Goal: Communication & Community: Answer question/provide support

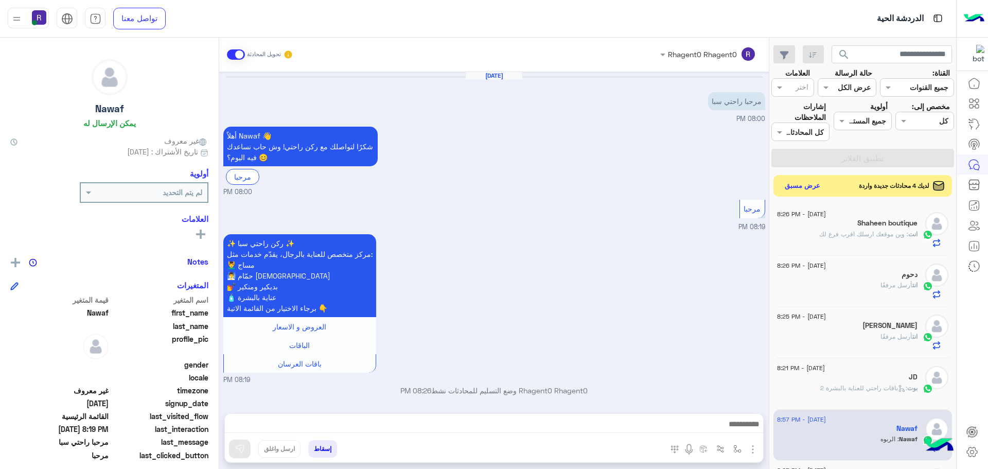
click at [815, 189] on button "عرض مسبق" at bounding box center [802, 186] width 43 height 14
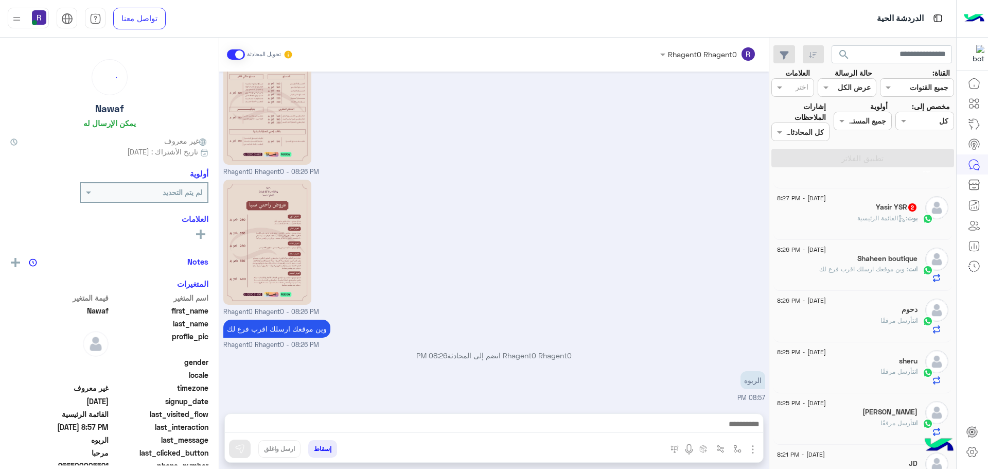
scroll to position [206, 0]
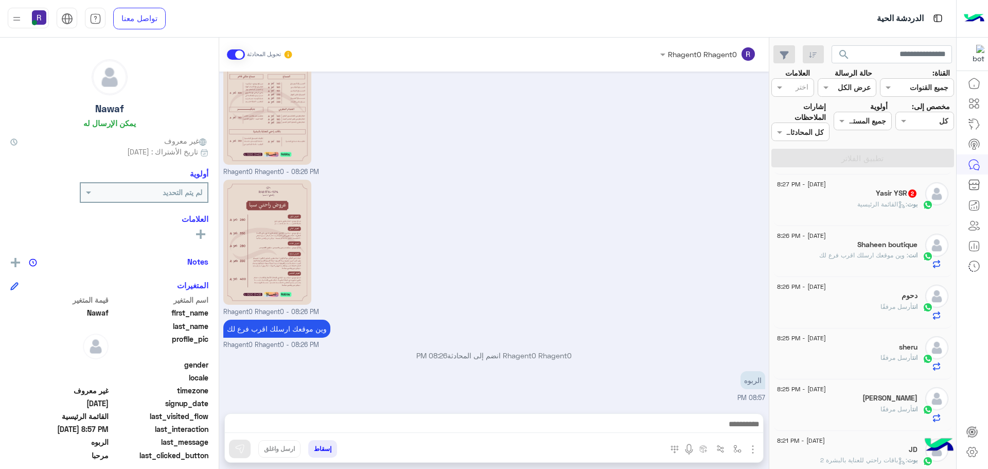
click at [849, 206] on div "بوت : القائمة الرئيسية" at bounding box center [847, 209] width 140 height 18
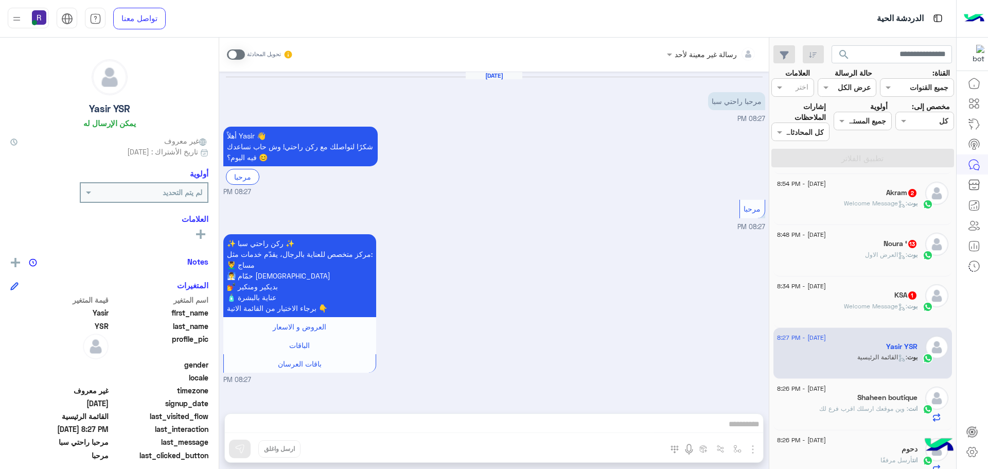
scroll to position [51, 0]
click at [240, 53] on span at bounding box center [236, 54] width 18 height 10
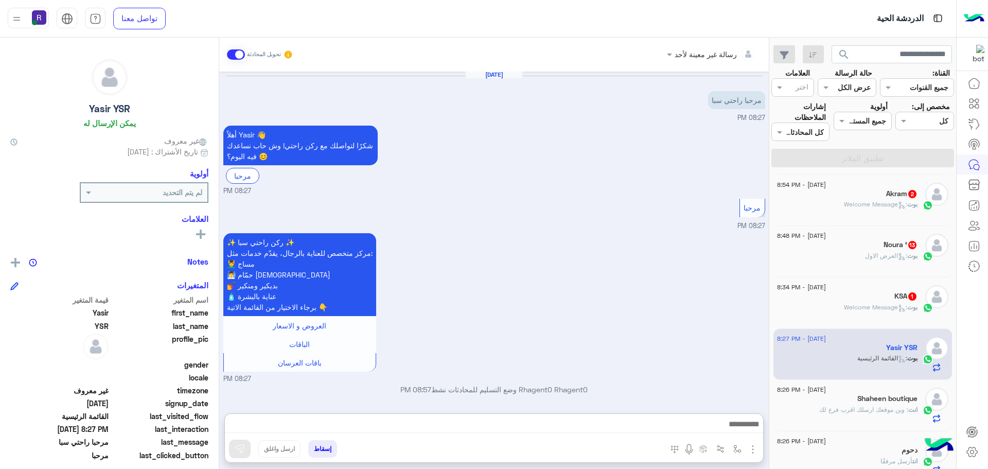
click at [597, 309] on div "✨ ركن راحتي سبا ✨ مركز متخصص للعناية بالرجال، يقدّم خدمات مثل: 💆‍♂️ مساج 🧖‍♂️ ح…" at bounding box center [494, 306] width 542 height 153
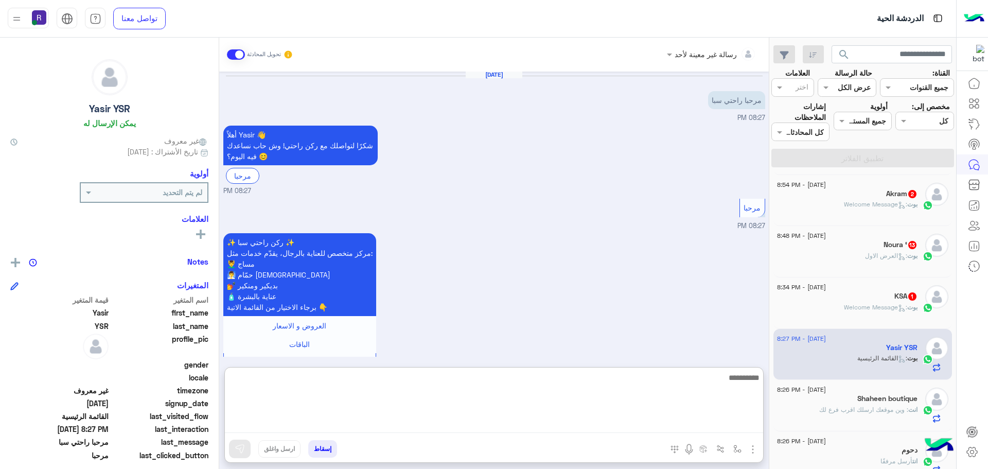
paste textarea "**********"
type textarea "**********"
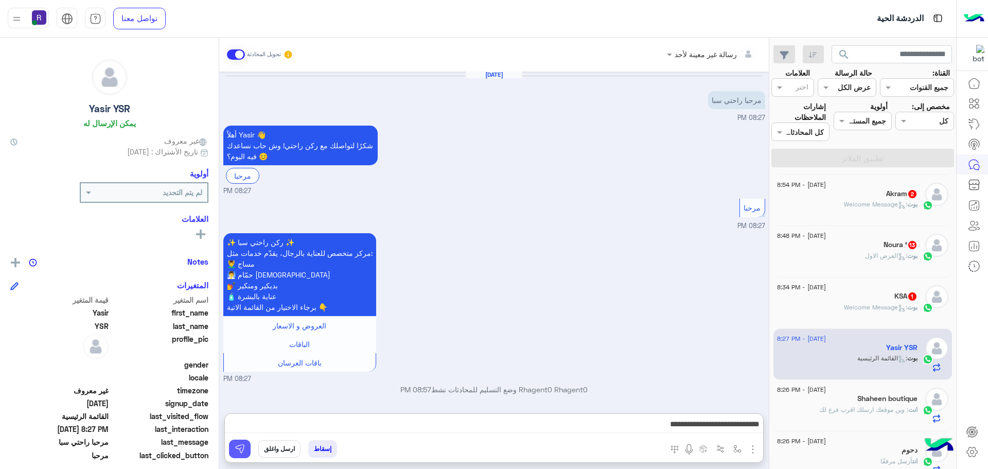
click at [236, 449] on img at bounding box center [240, 448] width 10 height 10
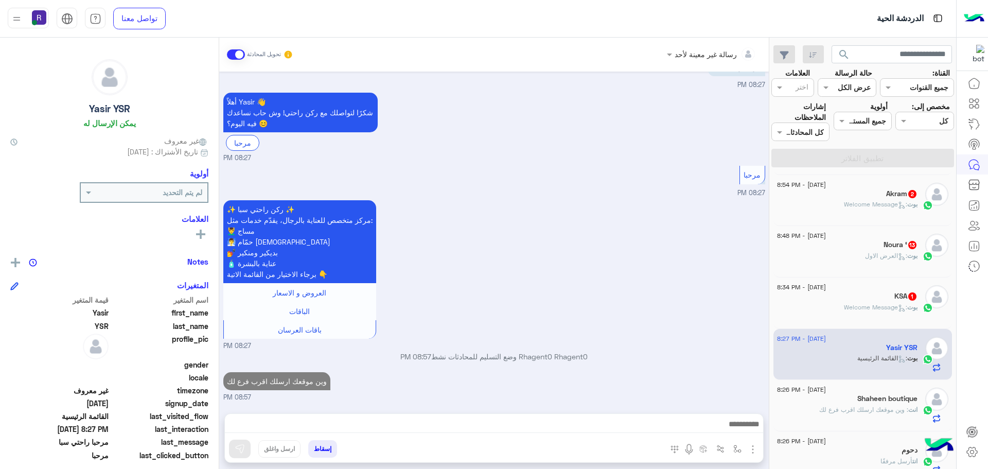
click at [897, 303] on span ": Welcome Message" at bounding box center [875, 307] width 63 height 8
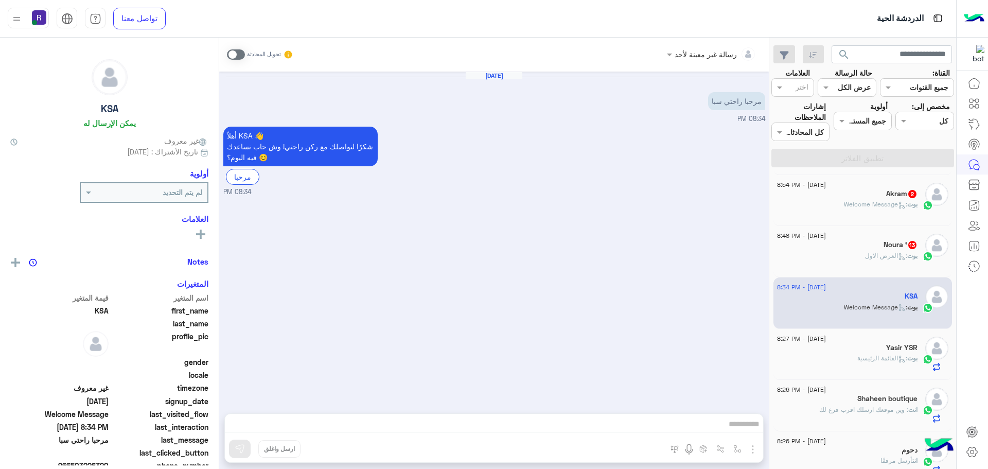
click at [240, 53] on span at bounding box center [236, 54] width 18 height 10
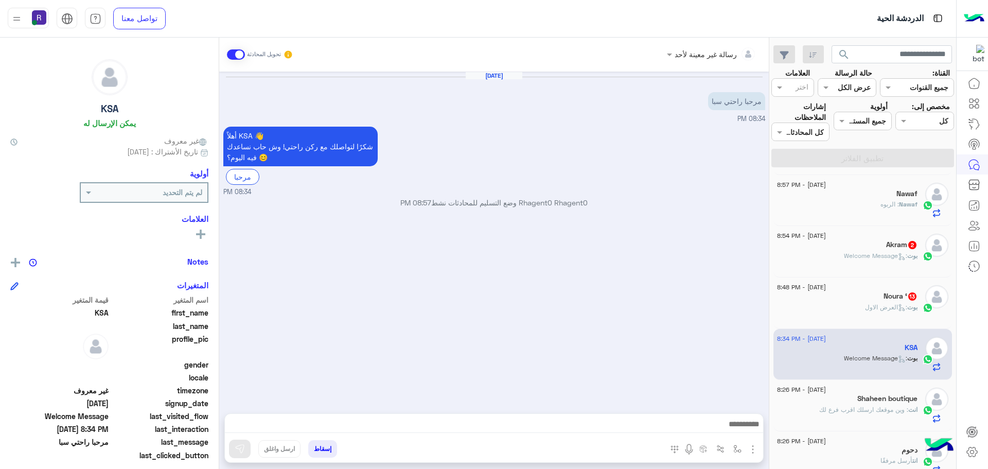
click at [755, 443] on img "button" at bounding box center [752, 449] width 12 height 12
click at [742, 424] on button "الصور" at bounding box center [737, 426] width 44 height 21
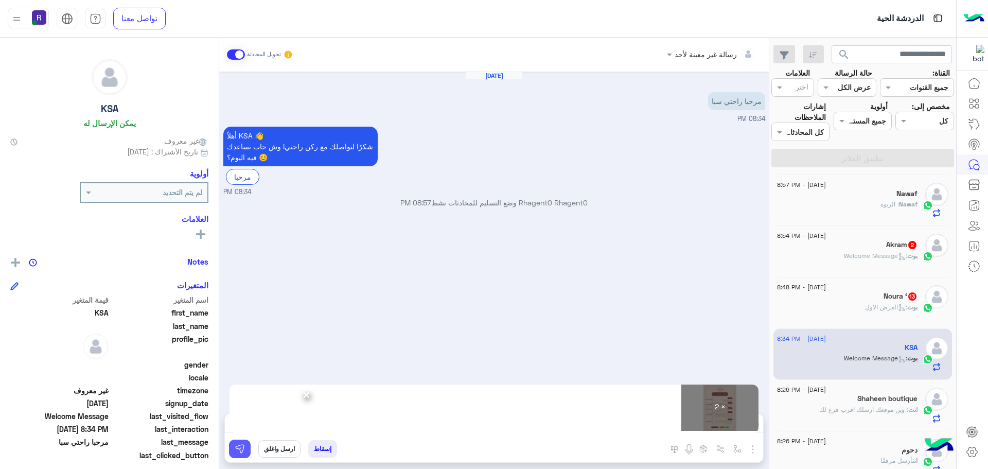
click at [242, 450] on img at bounding box center [240, 448] width 10 height 10
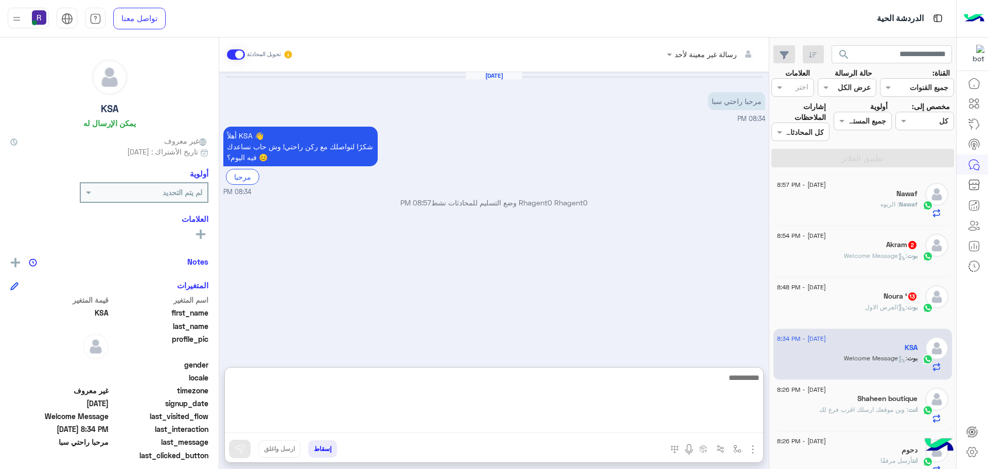
paste textarea "**********"
type textarea "**********"
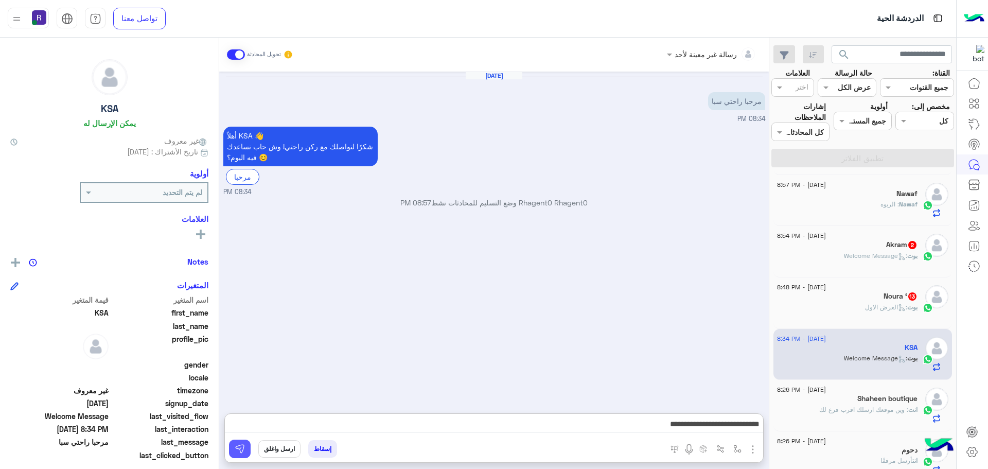
click at [243, 441] on button at bounding box center [240, 448] width 22 height 19
click at [876, 306] on span ": العرض الاول" at bounding box center [886, 307] width 42 height 8
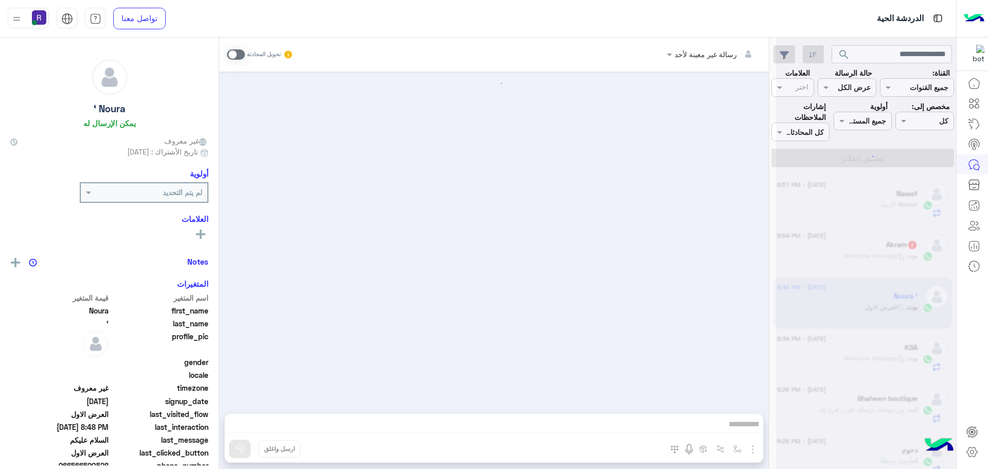
scroll to position [1872, 0]
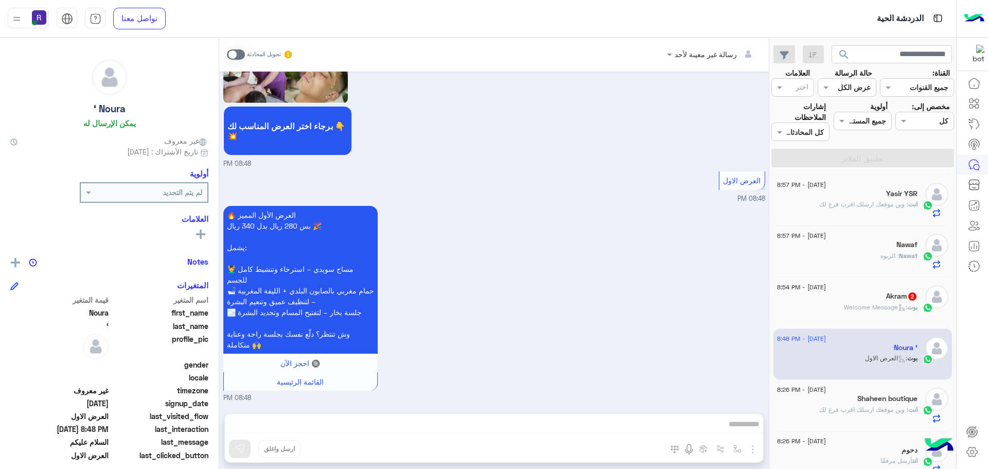
click at [239, 49] on span at bounding box center [236, 54] width 18 height 10
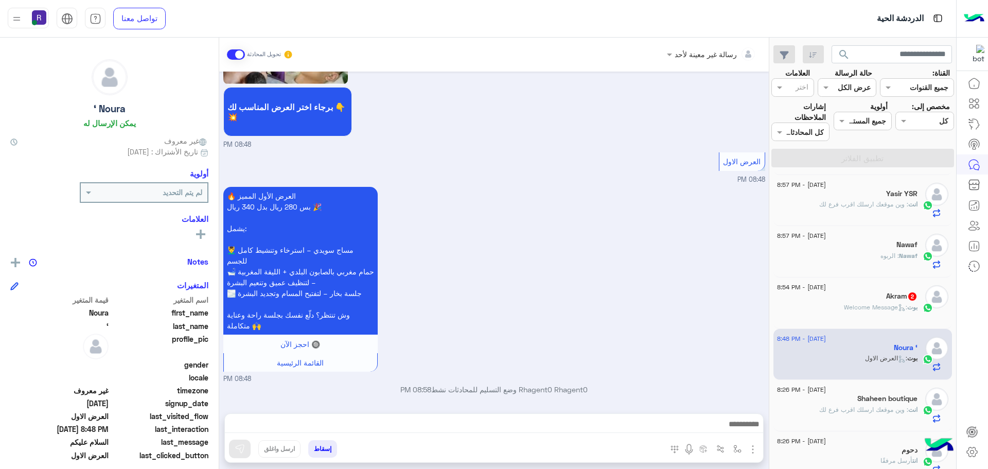
click at [754, 448] on img "button" at bounding box center [752, 449] width 12 height 12
click at [736, 426] on span "الصور" at bounding box center [732, 427] width 19 height 12
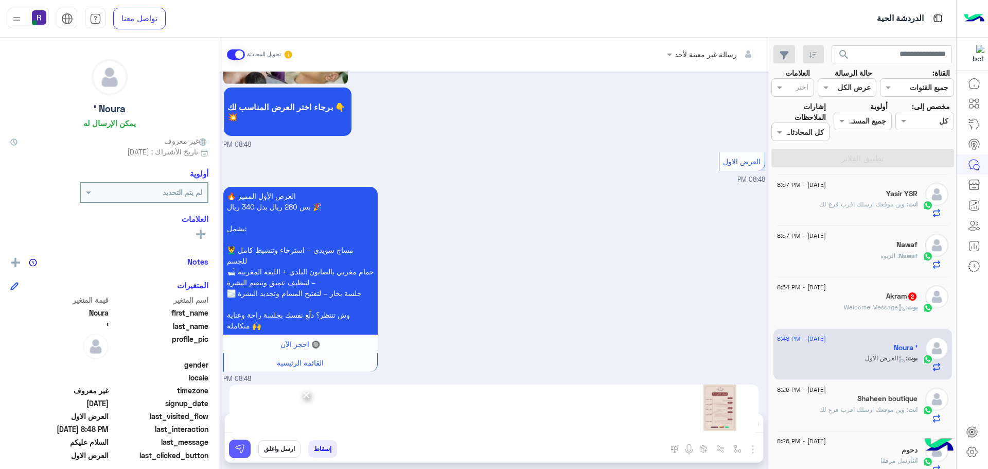
click at [237, 448] on img at bounding box center [240, 448] width 10 height 10
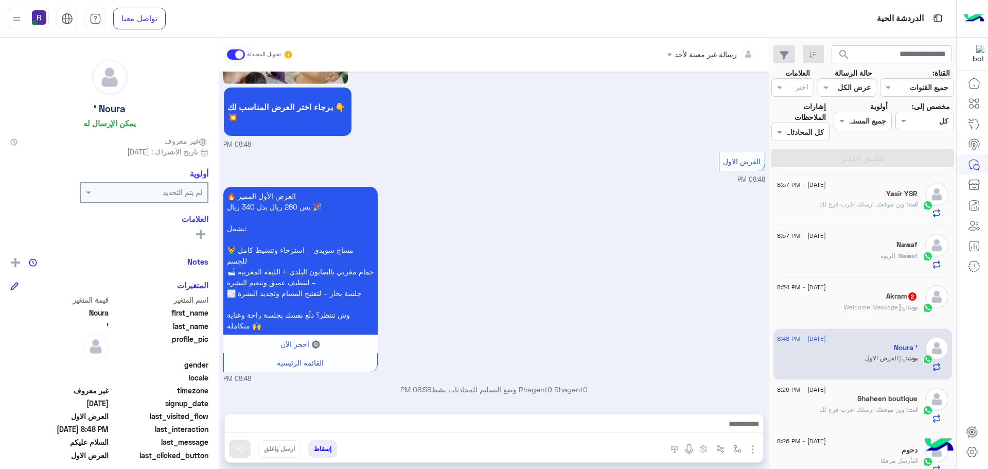
click at [892, 307] on span ": Welcome Message" at bounding box center [875, 307] width 63 height 8
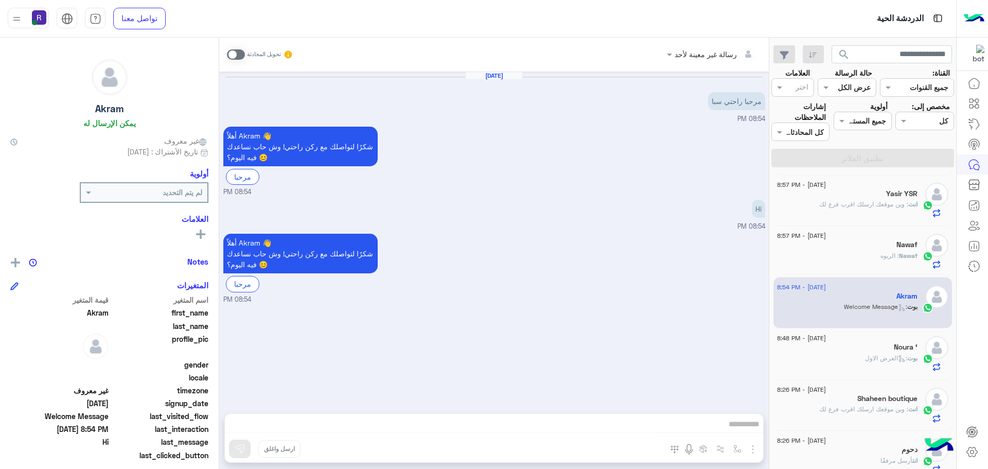
click at [238, 56] on span at bounding box center [236, 54] width 18 height 10
click at [750, 447] on img "button" at bounding box center [752, 449] width 12 height 12
click at [744, 425] on button "الصور" at bounding box center [737, 426] width 44 height 21
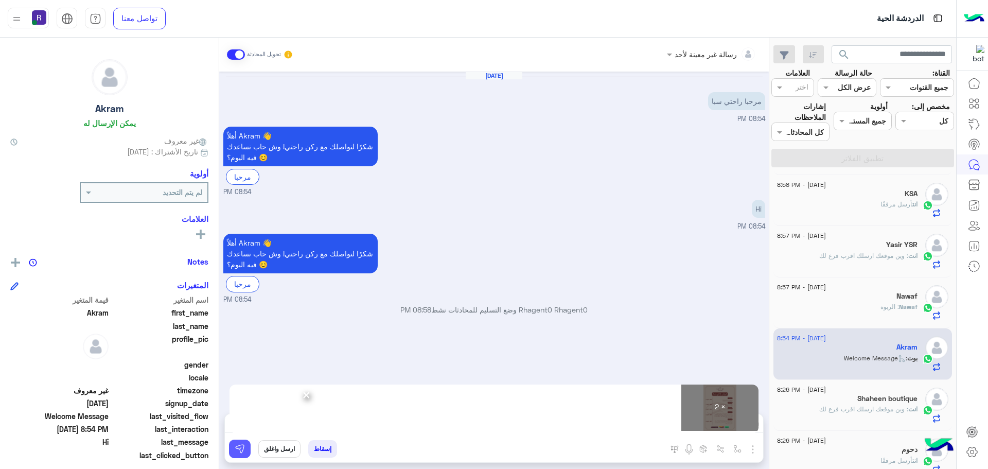
click at [244, 449] on img at bounding box center [240, 448] width 10 height 10
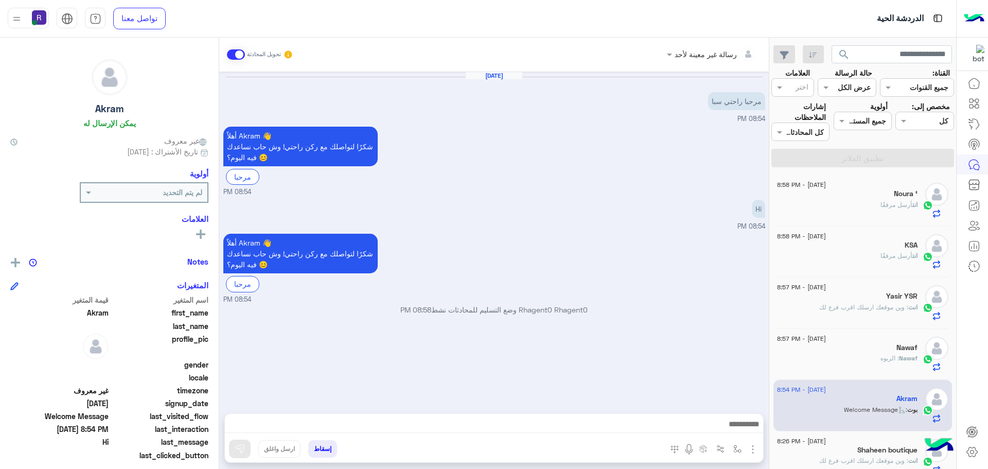
click at [880, 194] on div "Noura ‘" at bounding box center [847, 194] width 140 height 11
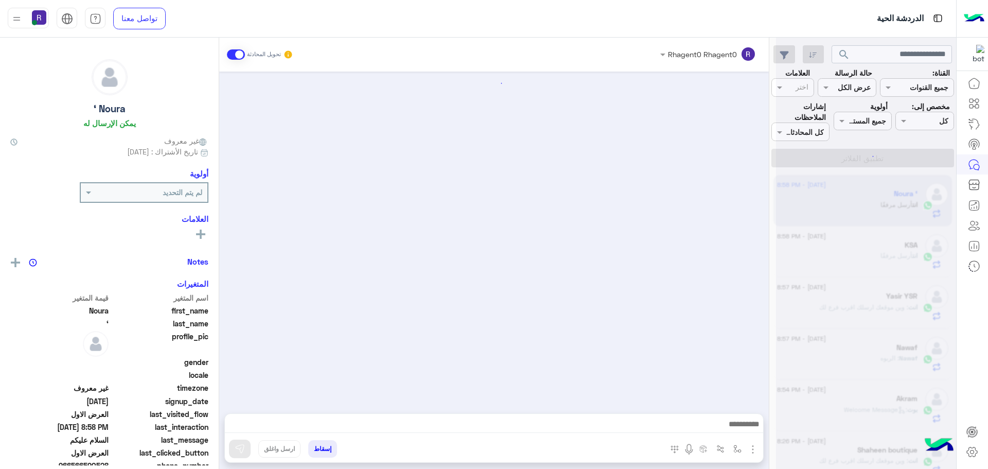
scroll to position [1787, 0]
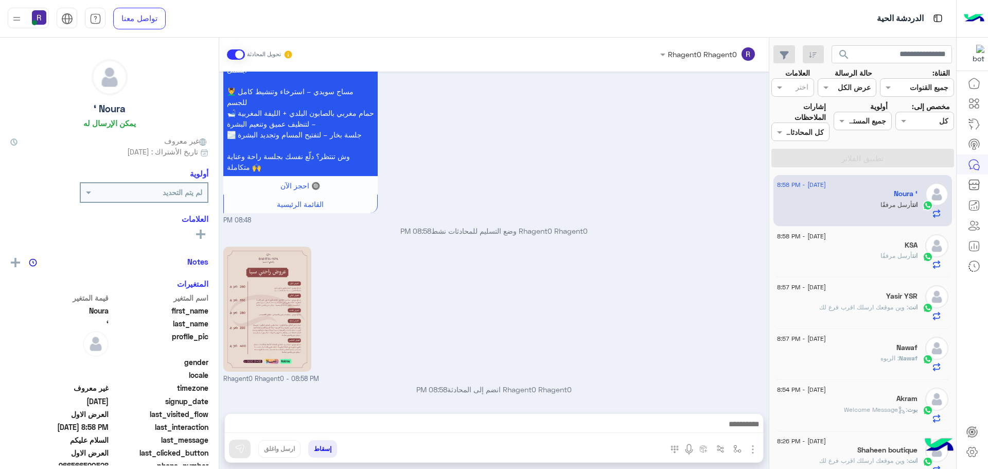
click at [888, 256] on span "أرسل مرفقًا" at bounding box center [896, 256] width 32 height 8
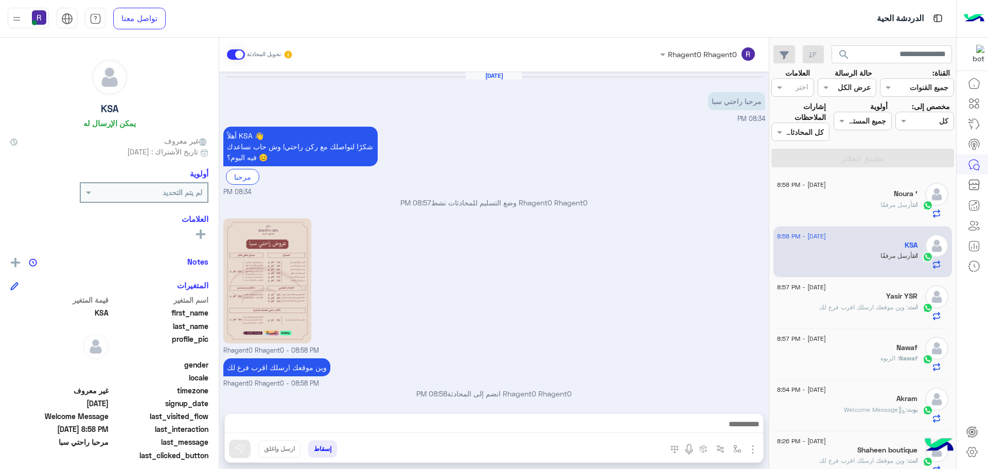
scroll to position [144, 0]
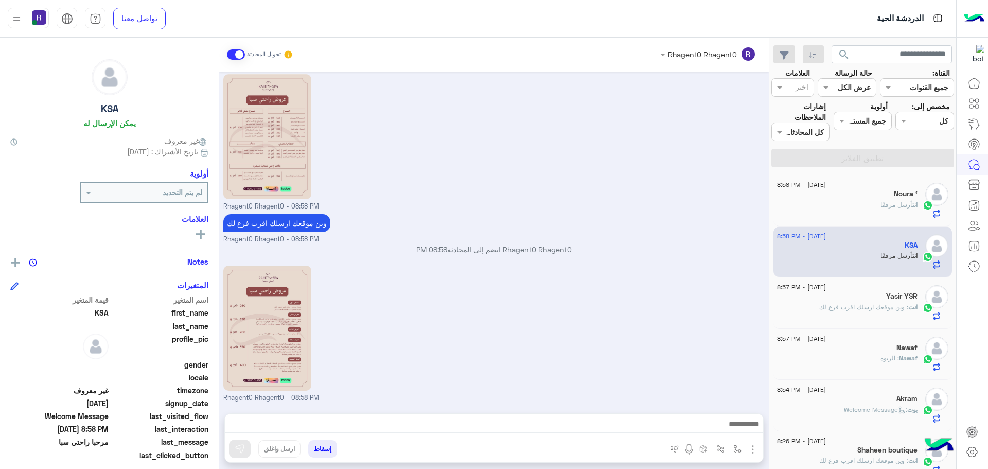
click at [861, 206] on div "انت أرسل مرفقًا" at bounding box center [847, 209] width 140 height 18
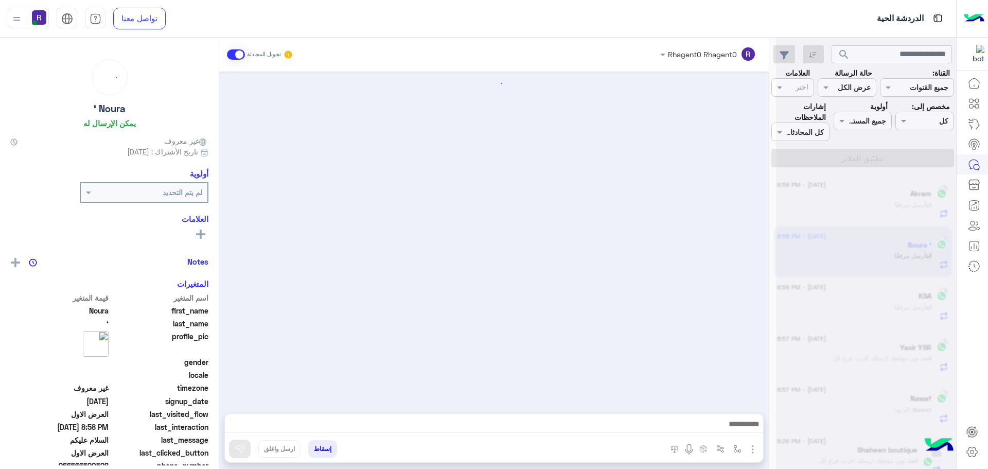
scroll to position [1787, 0]
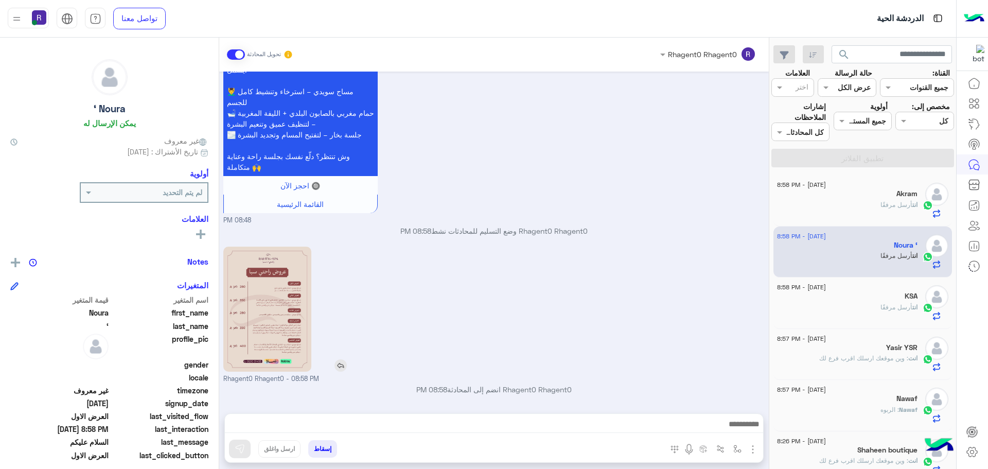
click at [263, 314] on img at bounding box center [267, 308] width 88 height 125
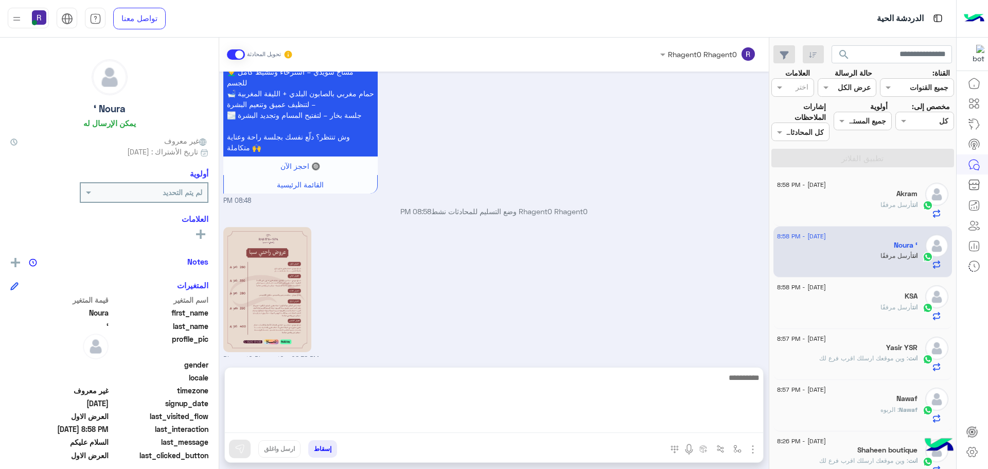
click at [520, 425] on textarea at bounding box center [494, 402] width 538 height 62
type textarea "**********"
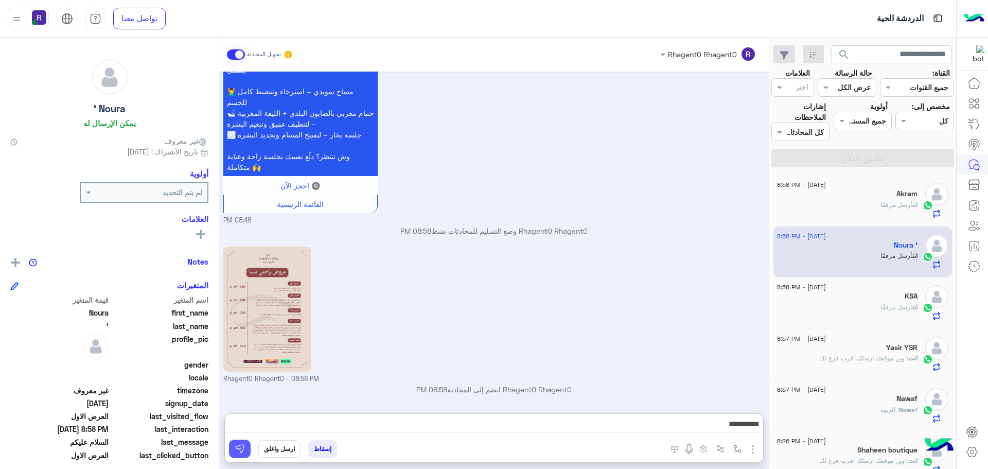
click at [246, 449] on button at bounding box center [240, 448] width 22 height 19
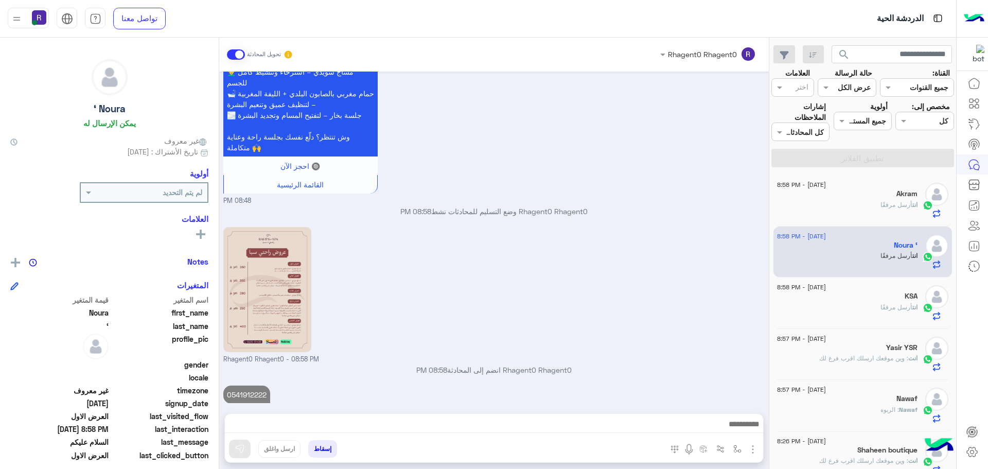
scroll to position [1820, 0]
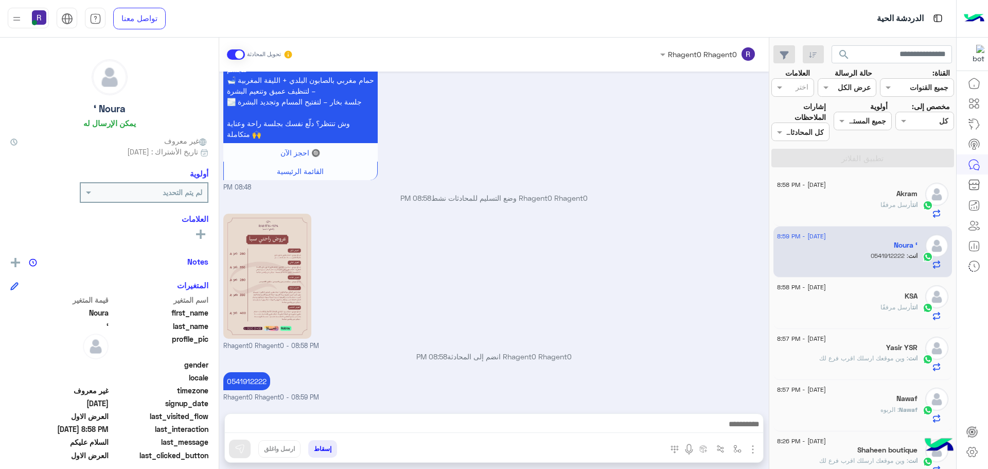
click at [861, 301] on div "KSA" at bounding box center [847, 297] width 140 height 11
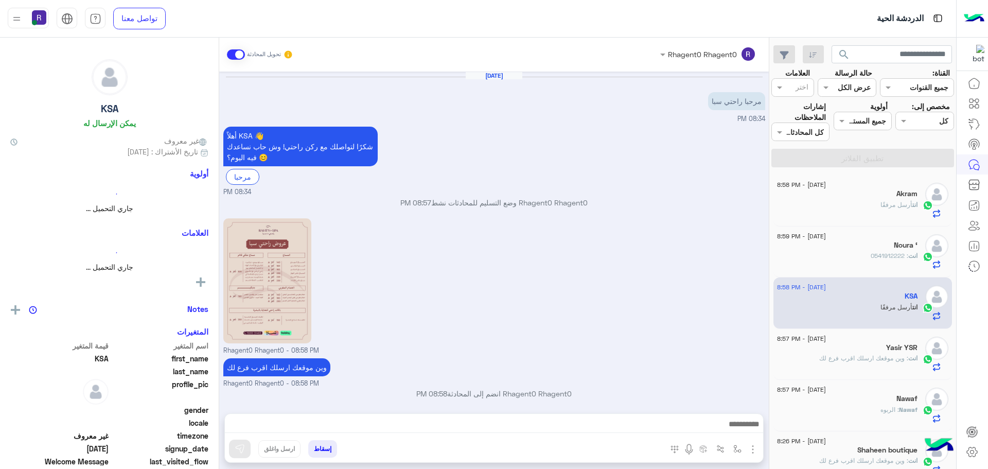
scroll to position [144, 0]
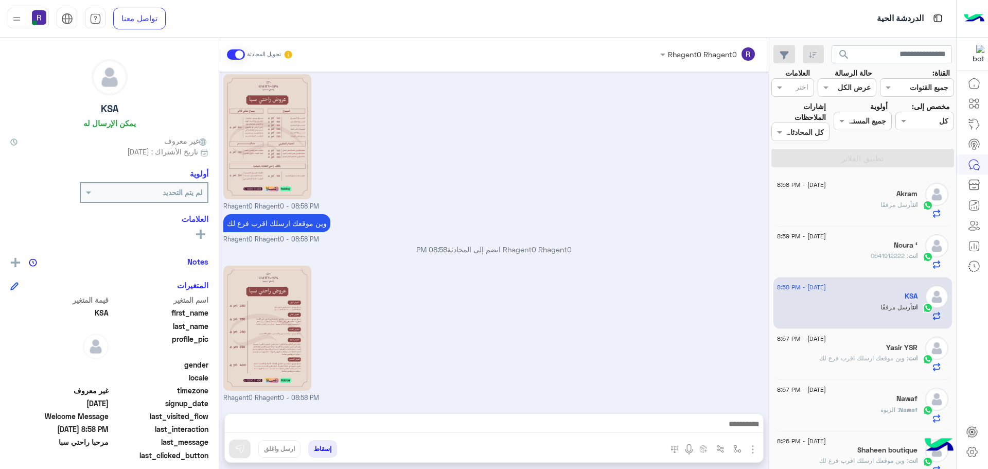
click at [881, 254] on span ": 0541912222" at bounding box center [889, 256] width 38 height 8
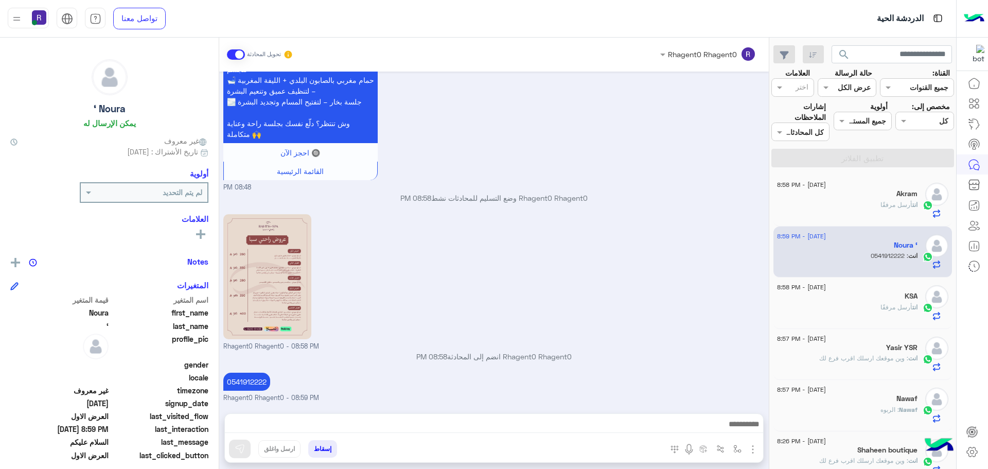
scroll to position [1620, 0]
click at [892, 203] on span "أرسل مرفقًا" at bounding box center [896, 205] width 32 height 8
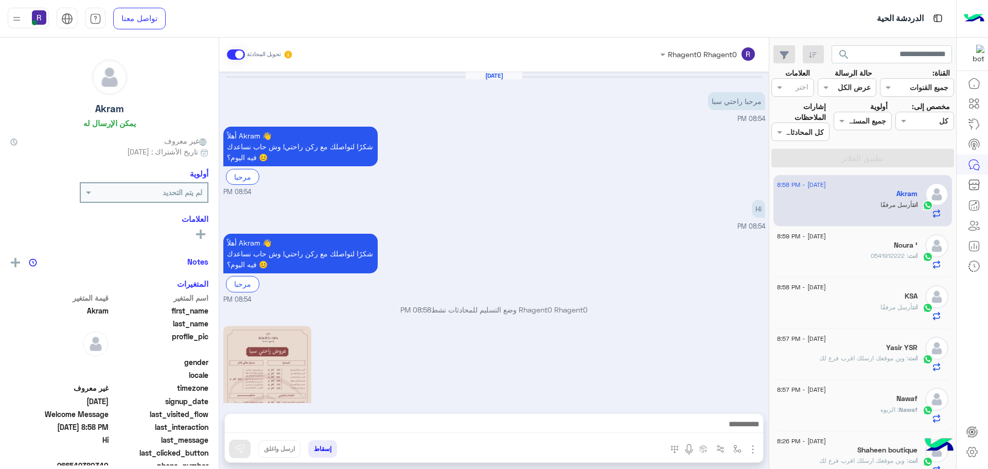
scroll to position [219, 0]
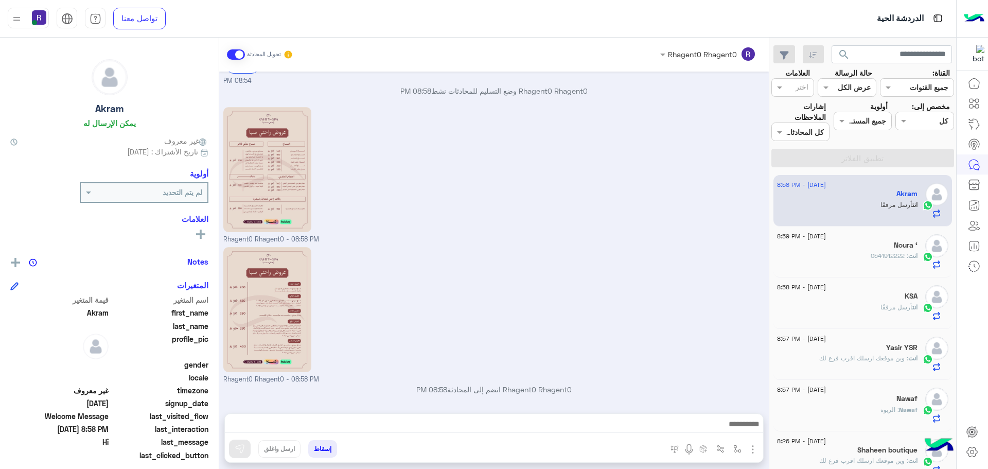
click at [904, 250] on div "Noura ‘" at bounding box center [847, 246] width 140 height 11
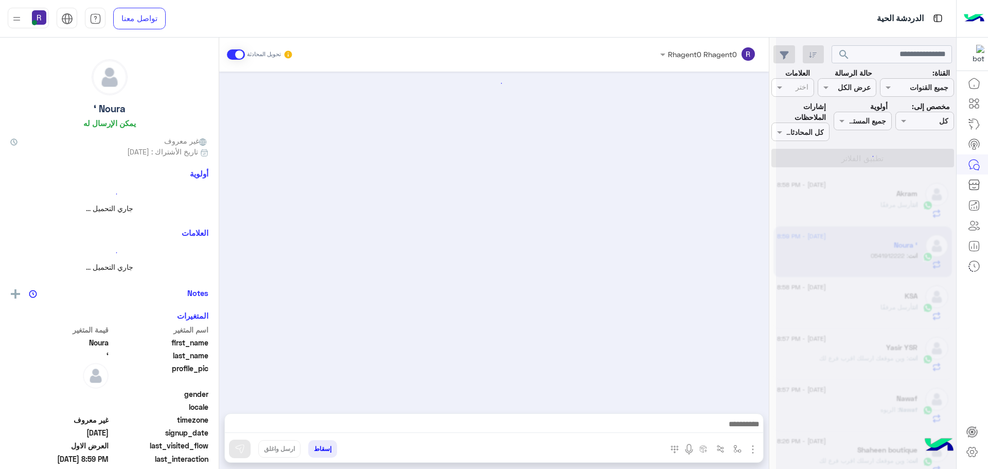
scroll to position [1620, 0]
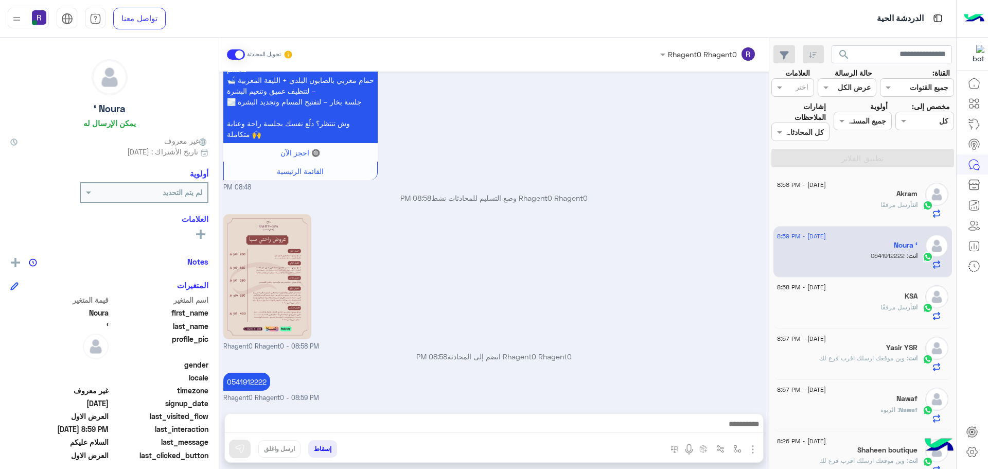
click at [664, 176] on div "🔥 العرض الأول المميز بس 280 ريال بدل 340 ريال 🎉 يشمل: 💆‍♂️ مساج سويدي – استرخاء…" at bounding box center [494, 93] width 542 height 200
click at [844, 299] on div "KSA" at bounding box center [847, 297] width 140 height 11
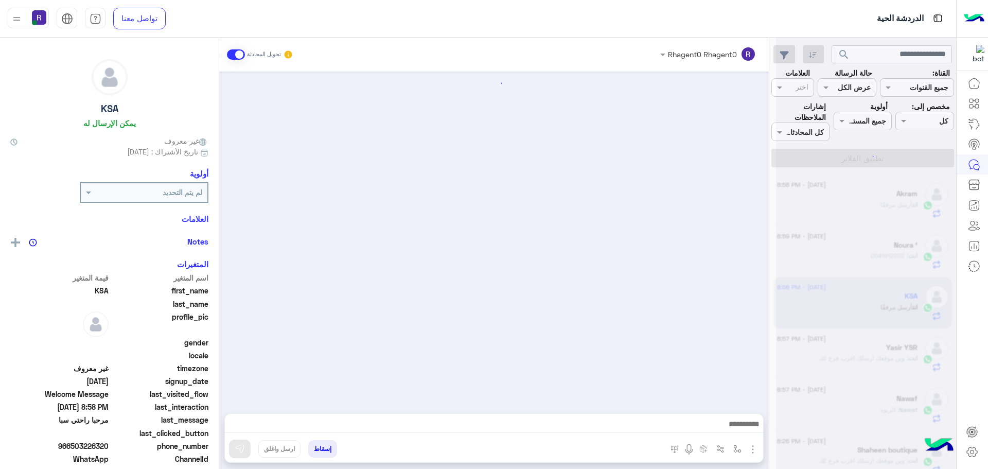
scroll to position [144, 0]
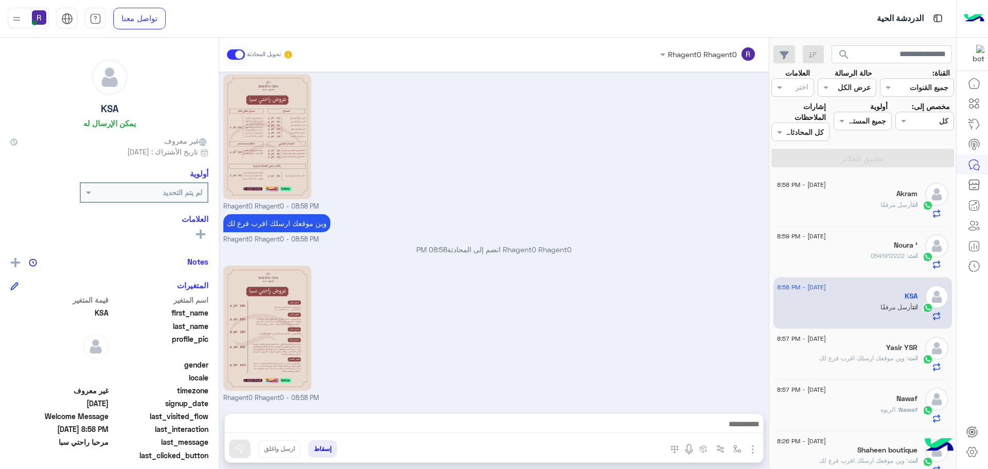
click at [857, 207] on div "انت أرسل مرفقًا" at bounding box center [847, 209] width 140 height 18
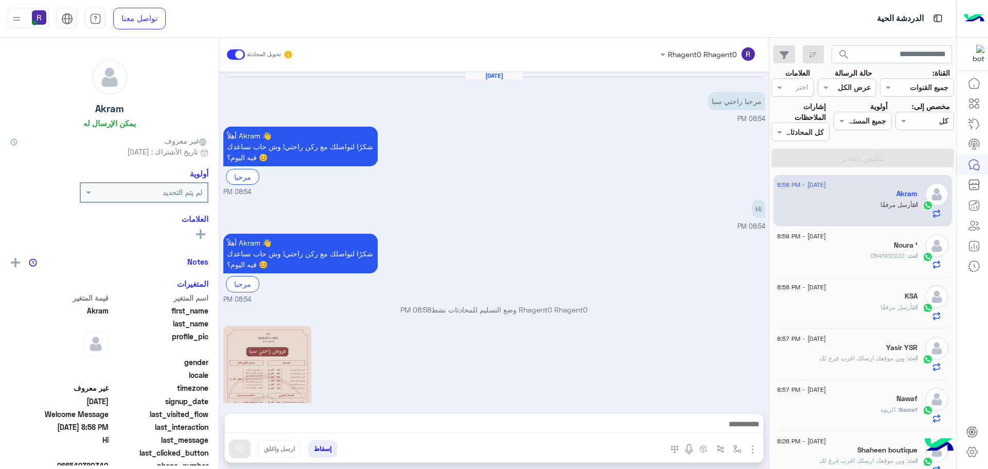
scroll to position [219, 0]
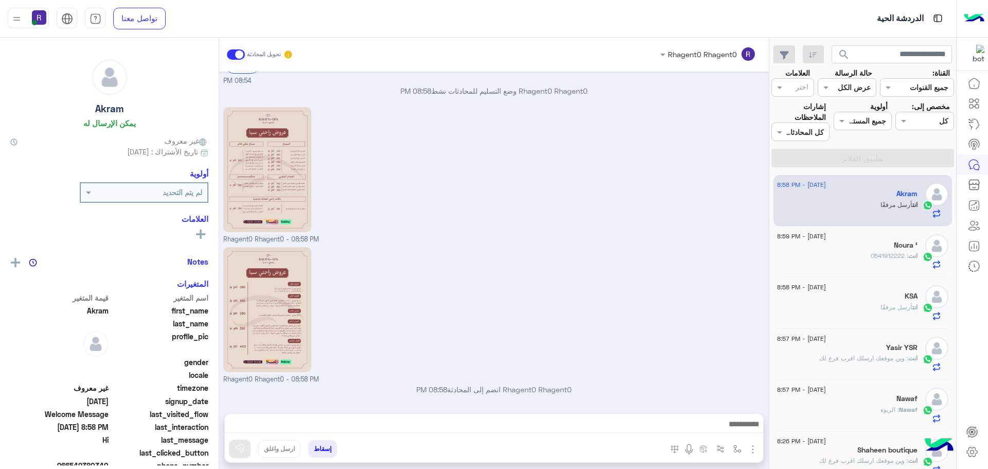
click at [858, 246] on div "Noura ‘" at bounding box center [847, 246] width 140 height 11
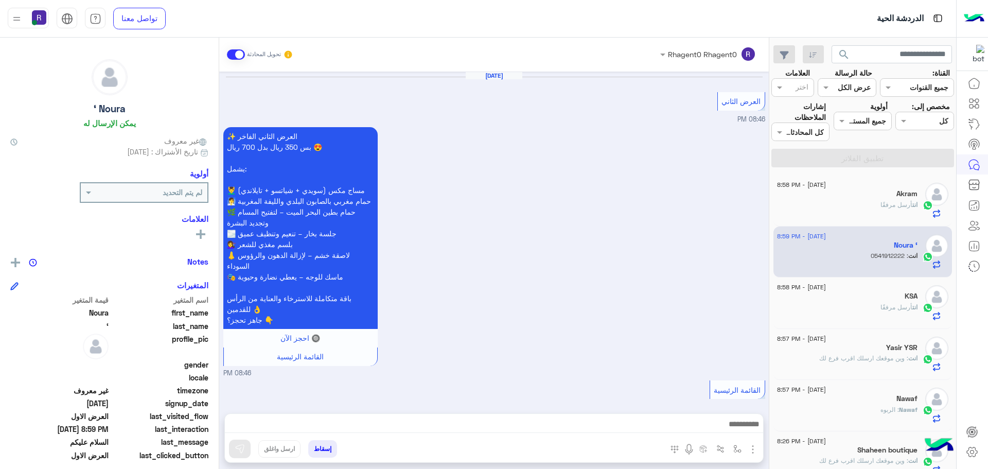
scroll to position [1620, 0]
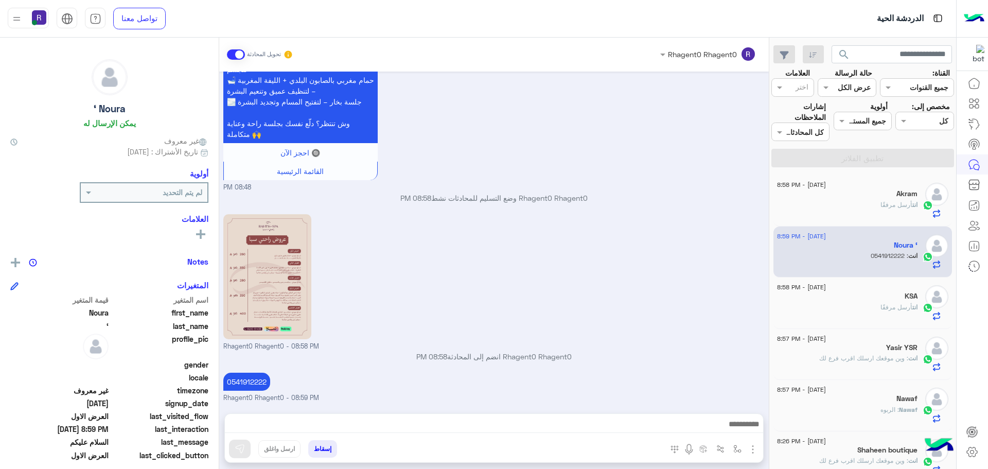
click at [818, 293] on div "KSA" at bounding box center [847, 297] width 140 height 11
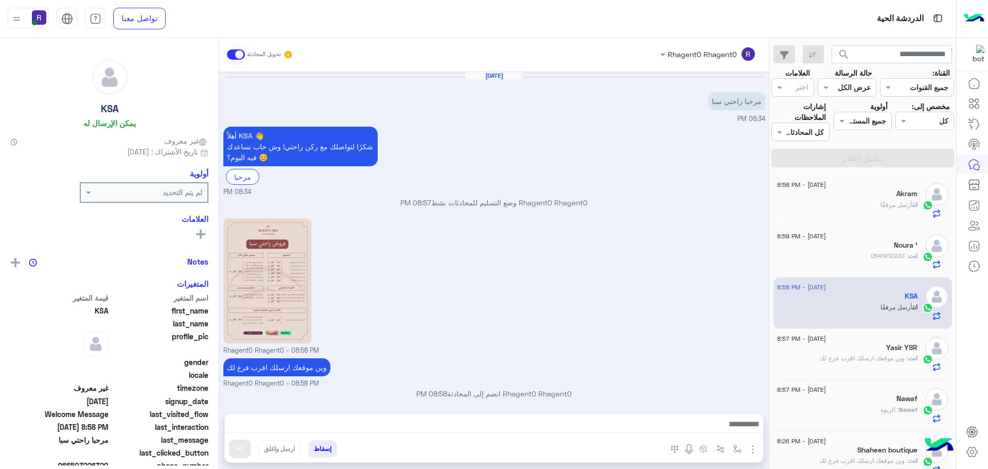
scroll to position [144, 0]
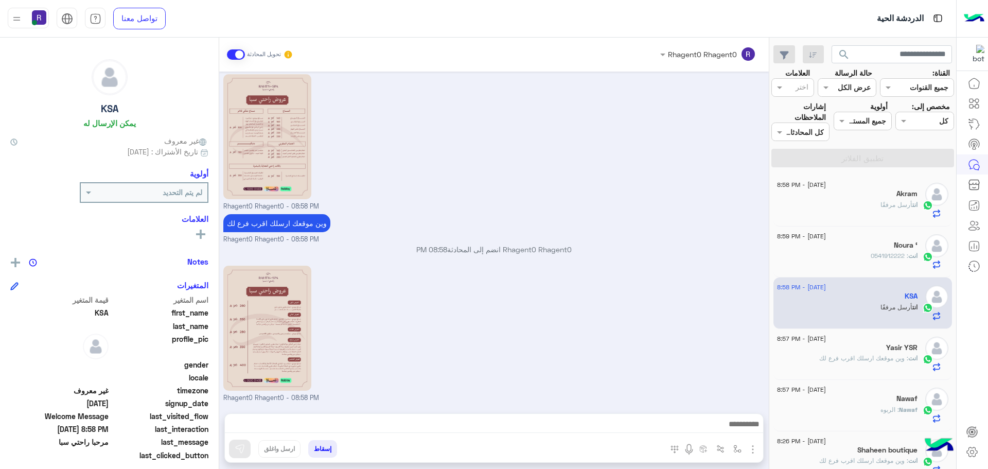
click at [895, 206] on span "أرسل مرفقًا" at bounding box center [896, 205] width 32 height 8
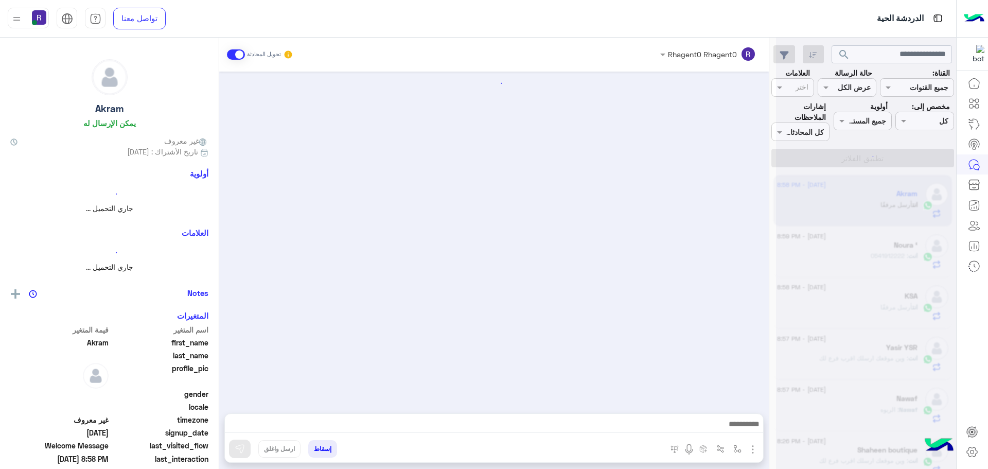
scroll to position [219, 0]
